Goal: Information Seeking & Learning: Learn about a topic

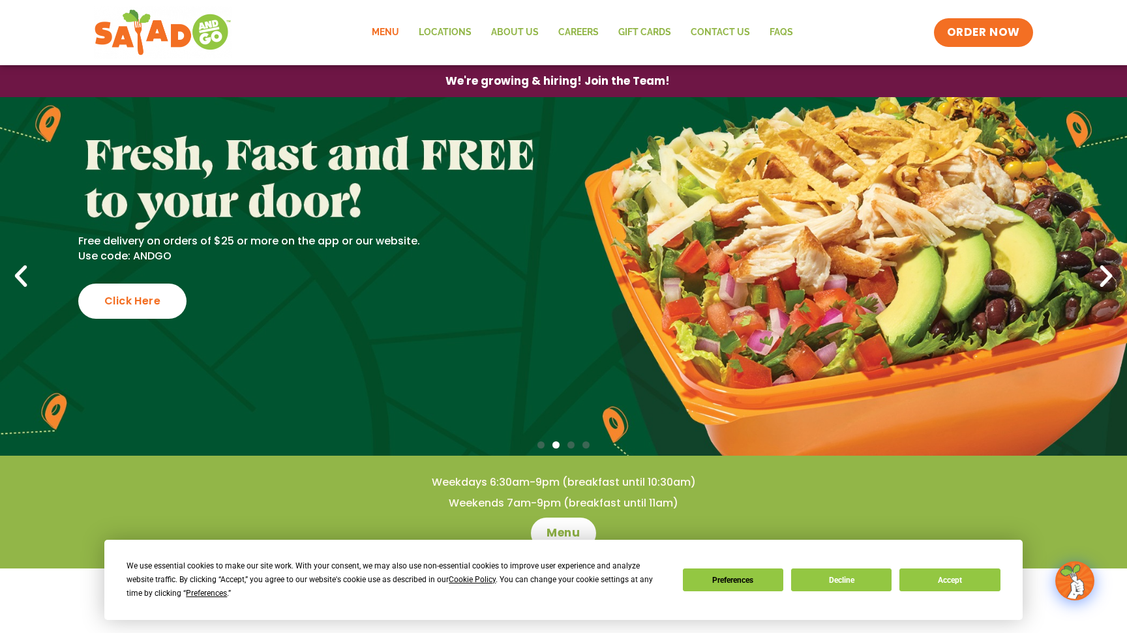
click at [386, 29] on link "Menu" at bounding box center [385, 33] width 47 height 30
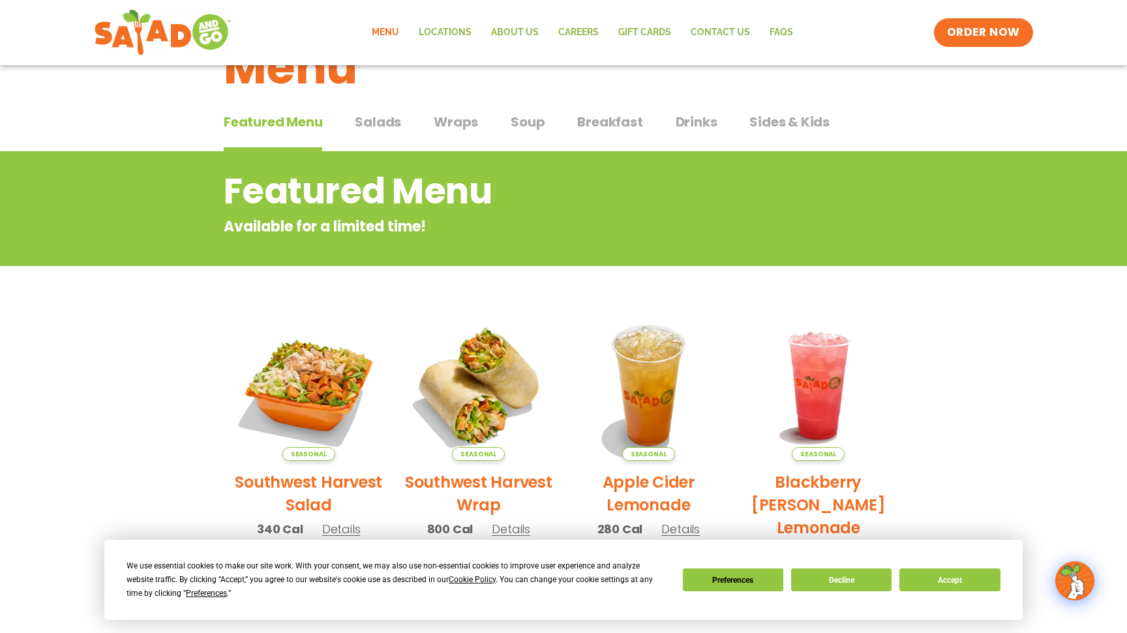
scroll to position [58, 0]
click at [620, 120] on span "Breakfast" at bounding box center [609, 122] width 65 height 20
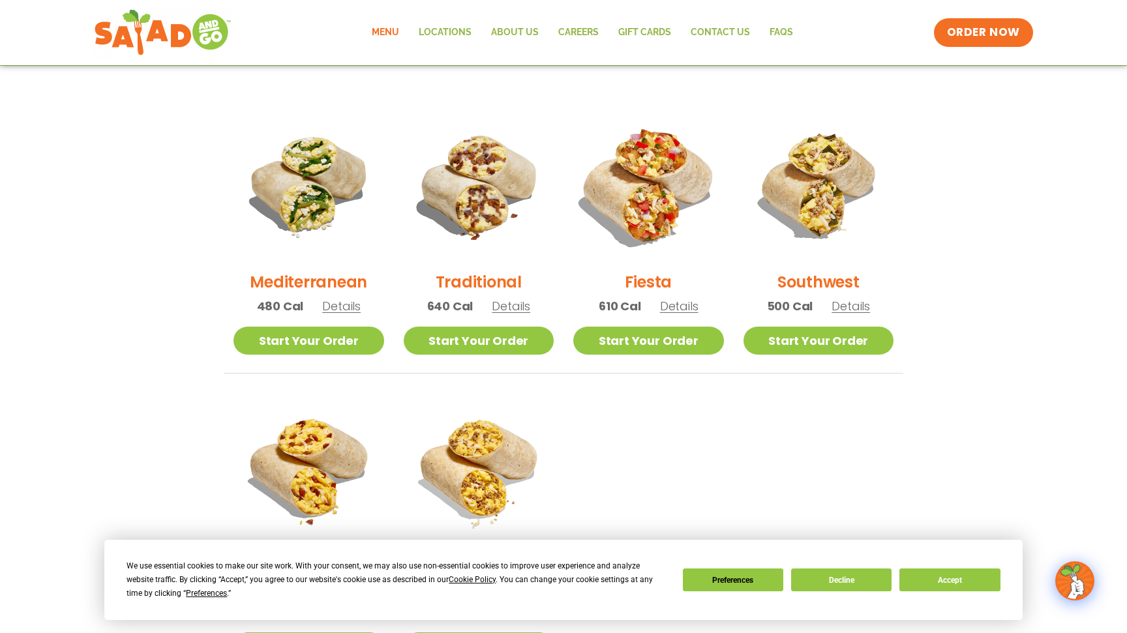
scroll to position [312, 0]
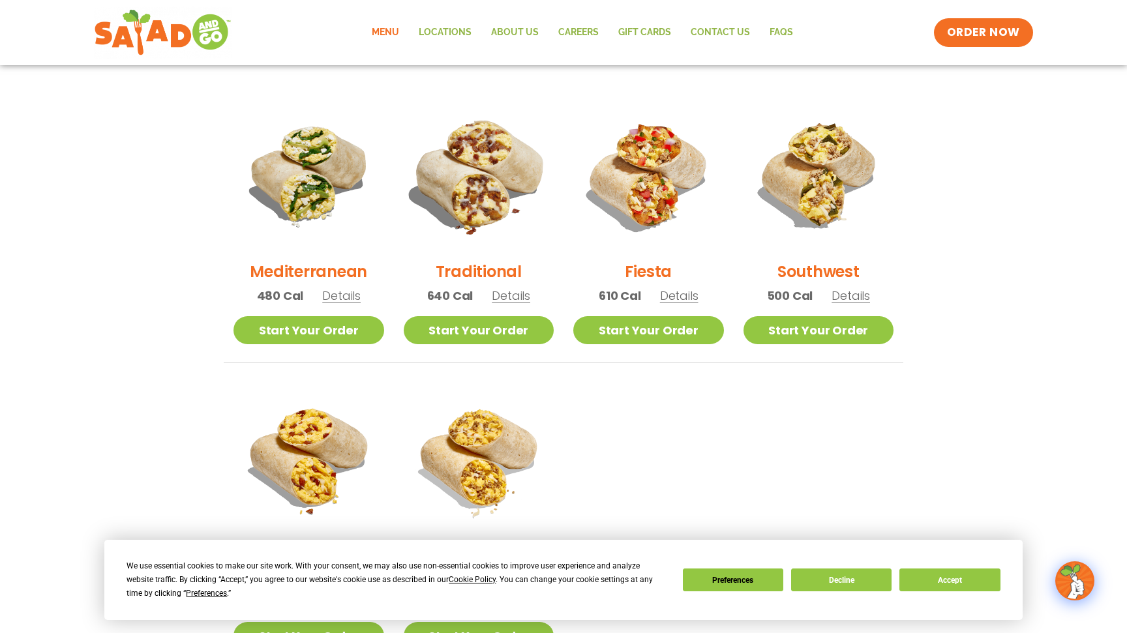
click at [483, 160] on img at bounding box center [478, 175] width 177 height 177
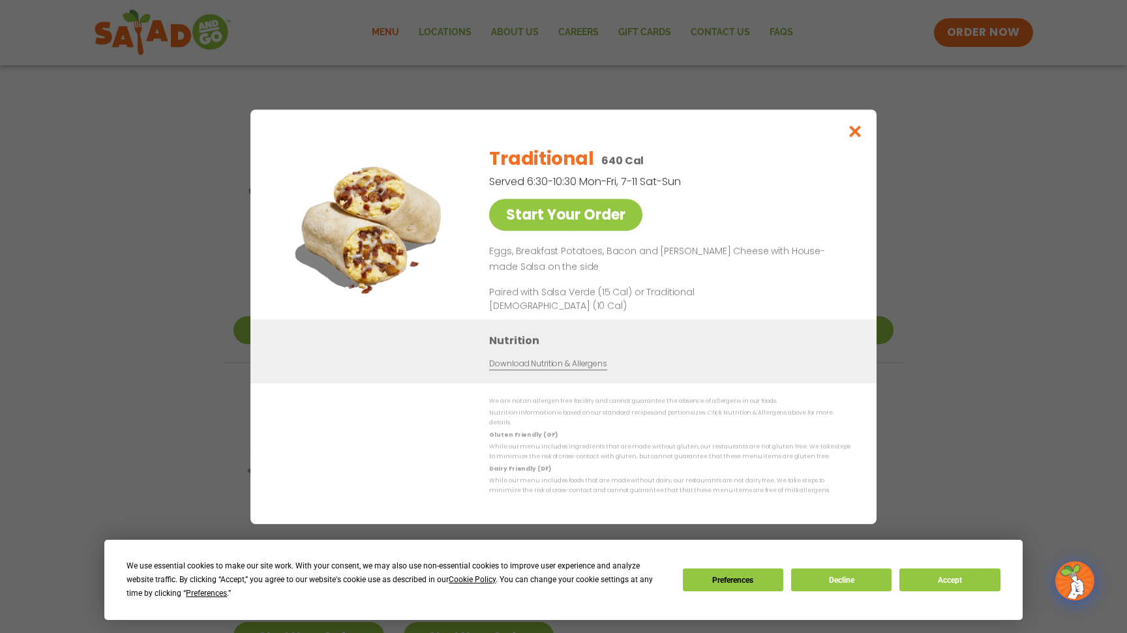
click at [852, 138] on icon "Close modal" at bounding box center [855, 132] width 16 height 14
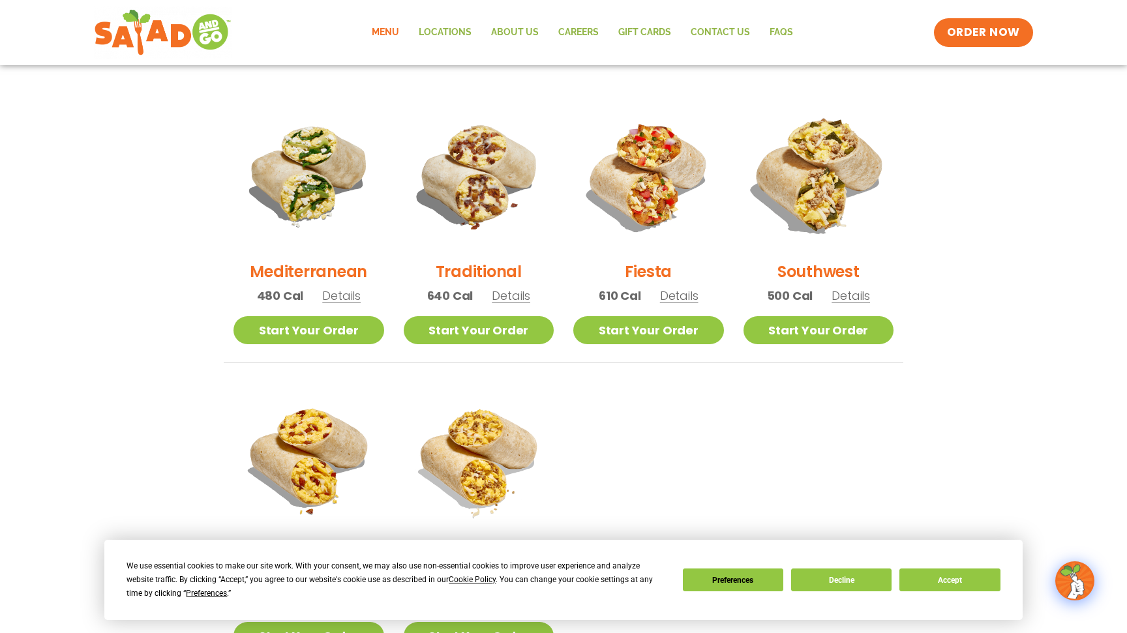
click at [807, 210] on img at bounding box center [818, 175] width 177 height 177
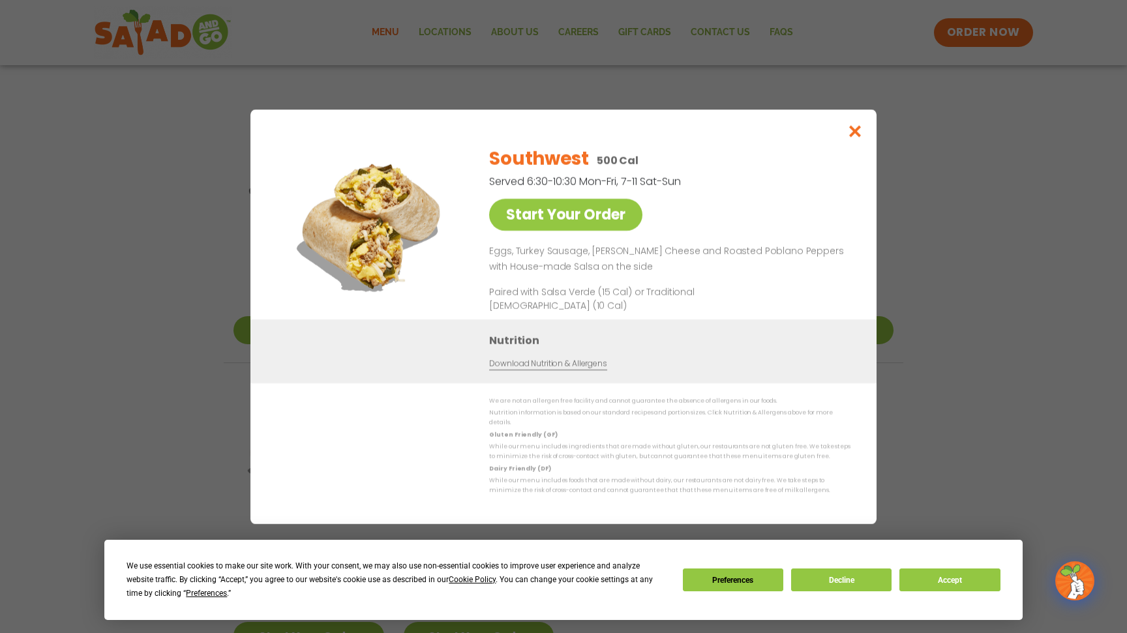
click at [856, 138] on icon "Close modal" at bounding box center [855, 132] width 16 height 14
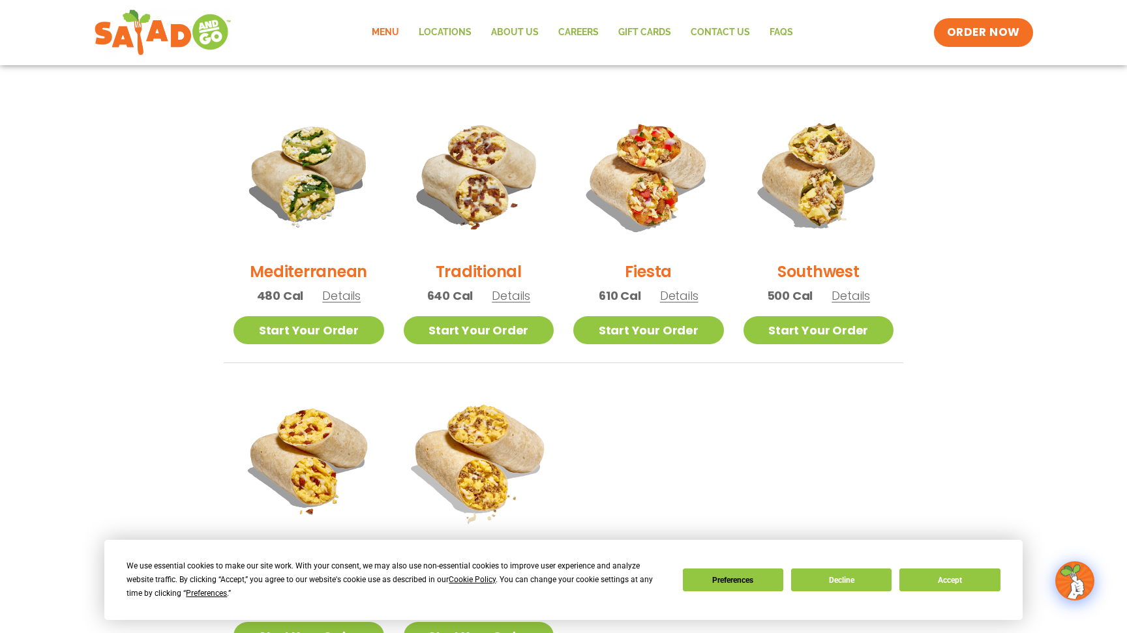
click at [449, 449] on img at bounding box center [478, 458] width 177 height 177
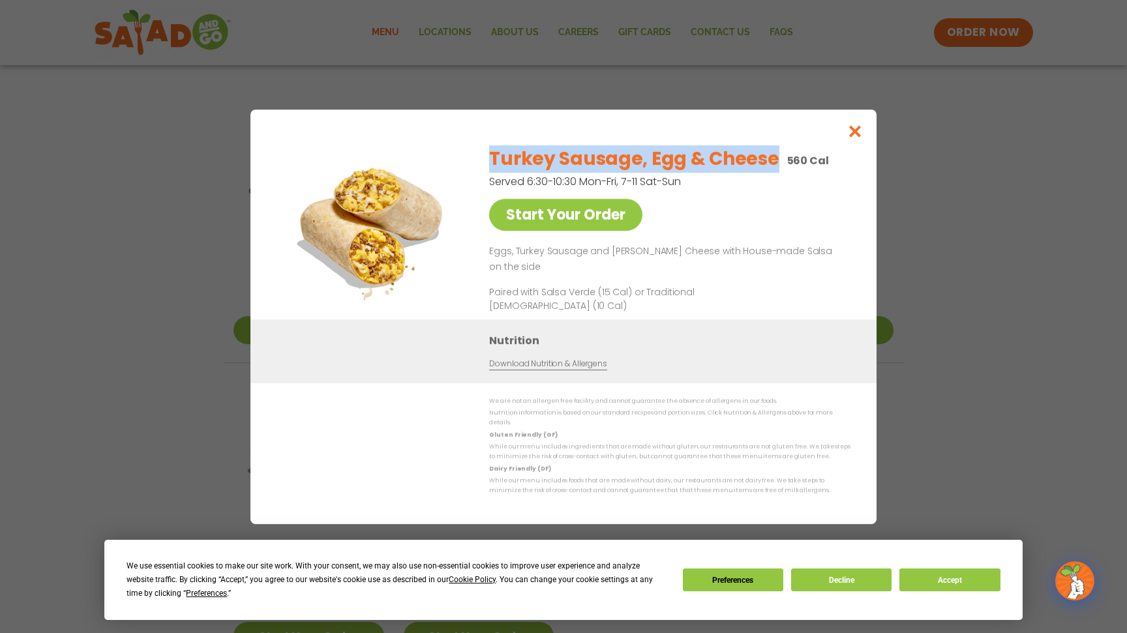
drag, startPoint x: 484, startPoint y: 163, endPoint x: 772, endPoint y: 160, distance: 288.3
click at [773, 160] on div "Start Your Order Turkey Sausage, Egg & Cheese 560 Cal Served 6:30-10:30 Mon-Fri…" at bounding box center [564, 228] width 574 height 184
copy h2 "Turkey Sausage, Egg & Cheese"
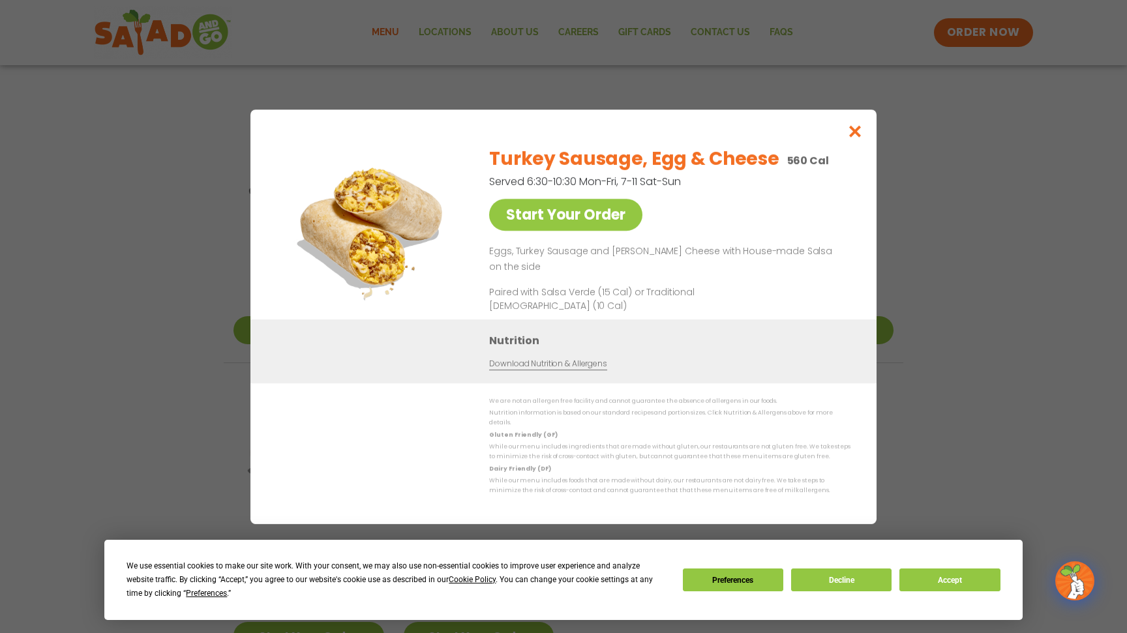
click at [667, 205] on div "Turkey Sausage, Egg & Cheese 560 Cal Served 6:30-10:30 Mon-Fri, 7-11 Sat-Sun St…" at bounding box center [667, 228] width 356 height 184
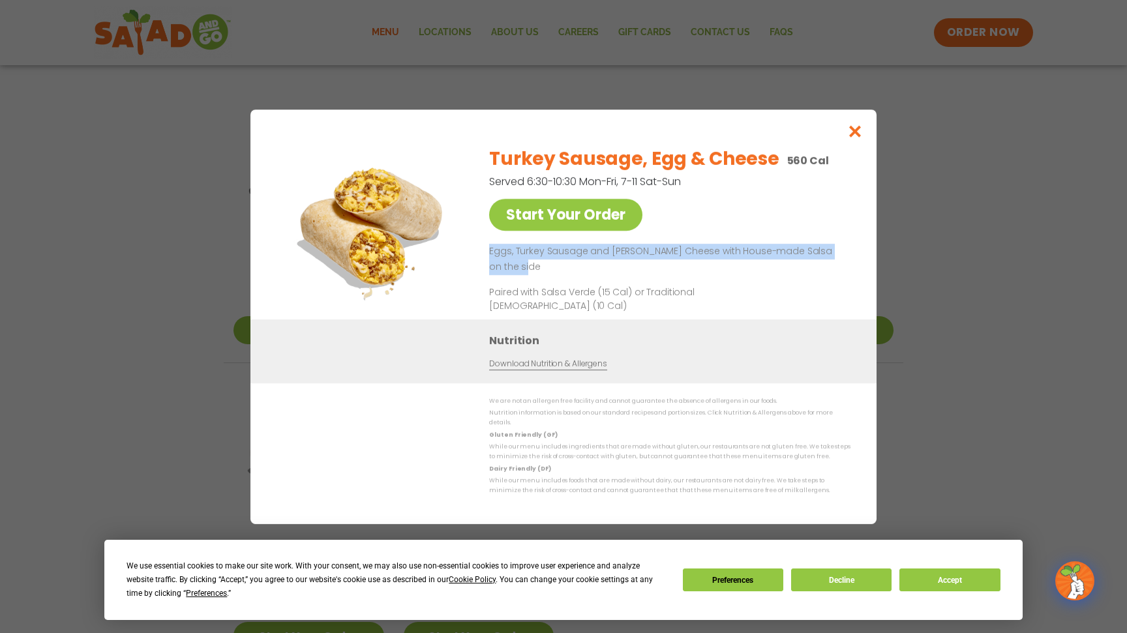
drag, startPoint x: 485, startPoint y: 256, endPoint x: 838, endPoint y: 269, distance: 353.7
click at [838, 269] on div "Start Your Order Turkey Sausage, Egg & Cheese 560 Cal Served 6:30-10:30 Mon-Fri…" at bounding box center [564, 228] width 574 height 184
copy p "Eggs, Turkey Sausage and [PERSON_NAME] Cheese with House-made Salsa on the side"
click at [859, 145] on button "Close modal" at bounding box center [855, 132] width 42 height 44
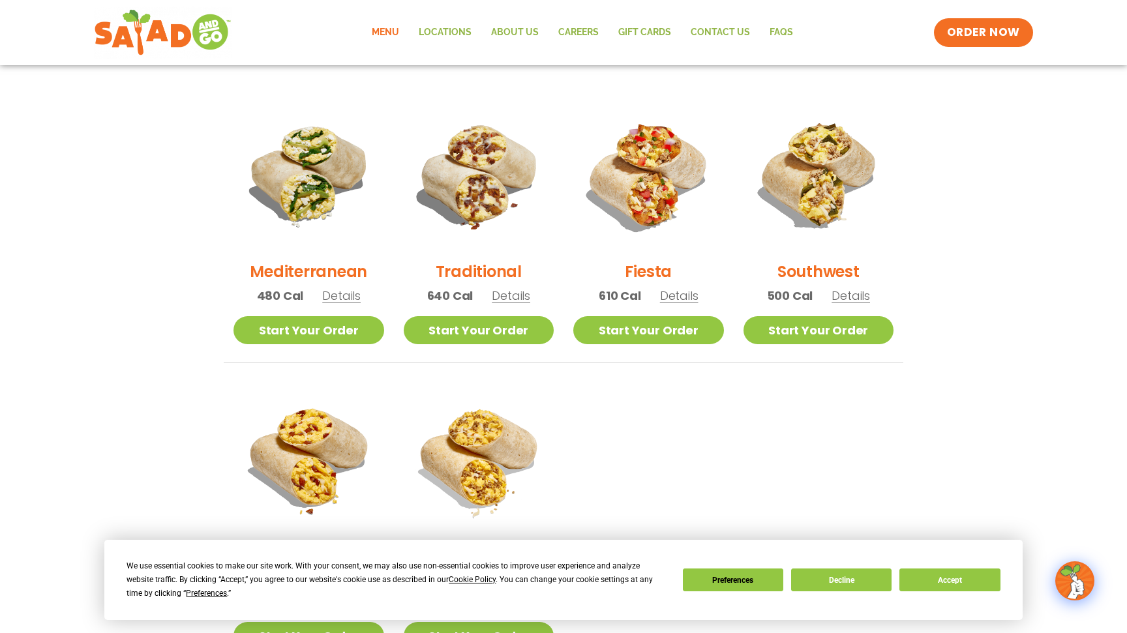
scroll to position [58, 0]
